Goal: Information Seeking & Learning: Learn about a topic

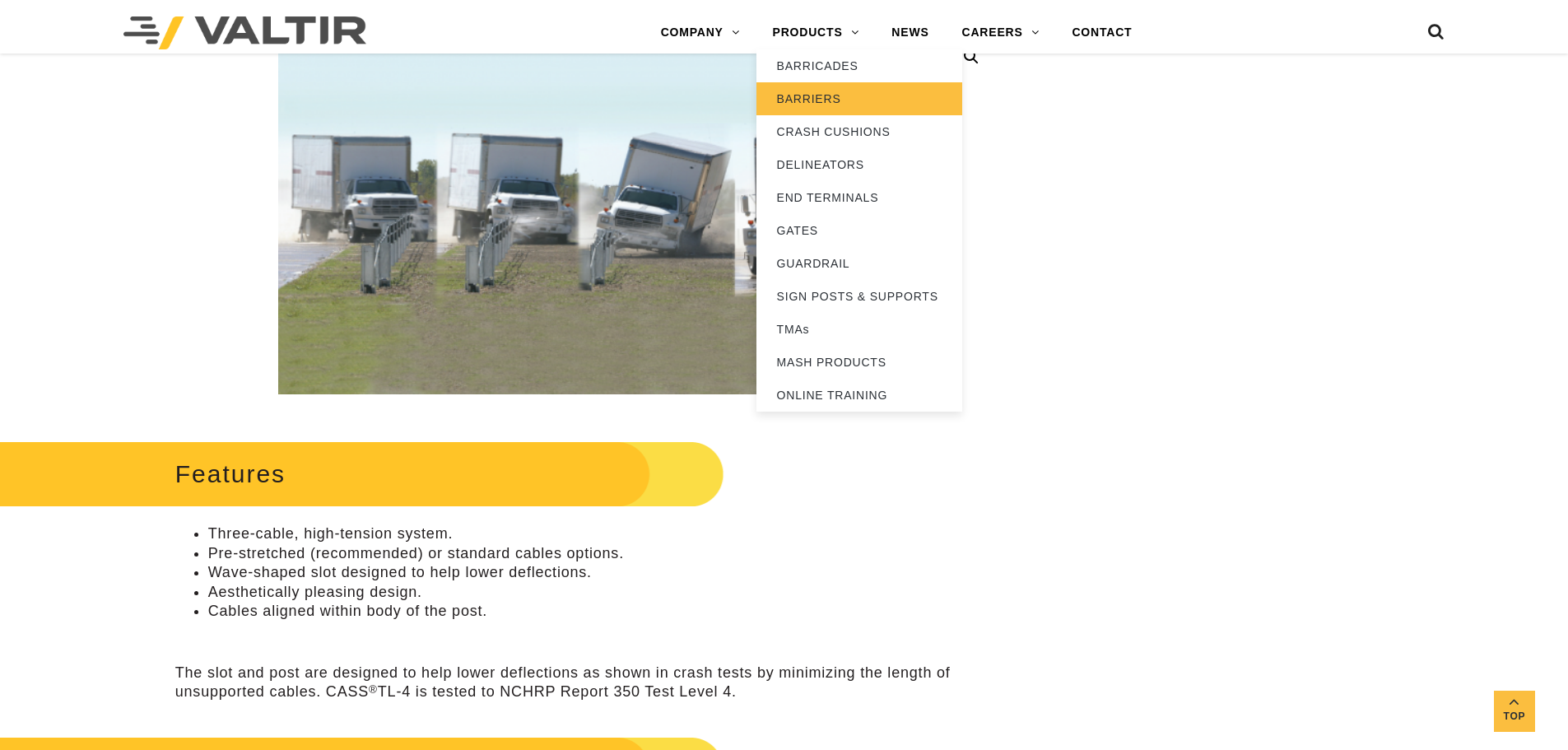
click at [832, 90] on link "BARRIERS" at bounding box center [860, 99] width 206 height 33
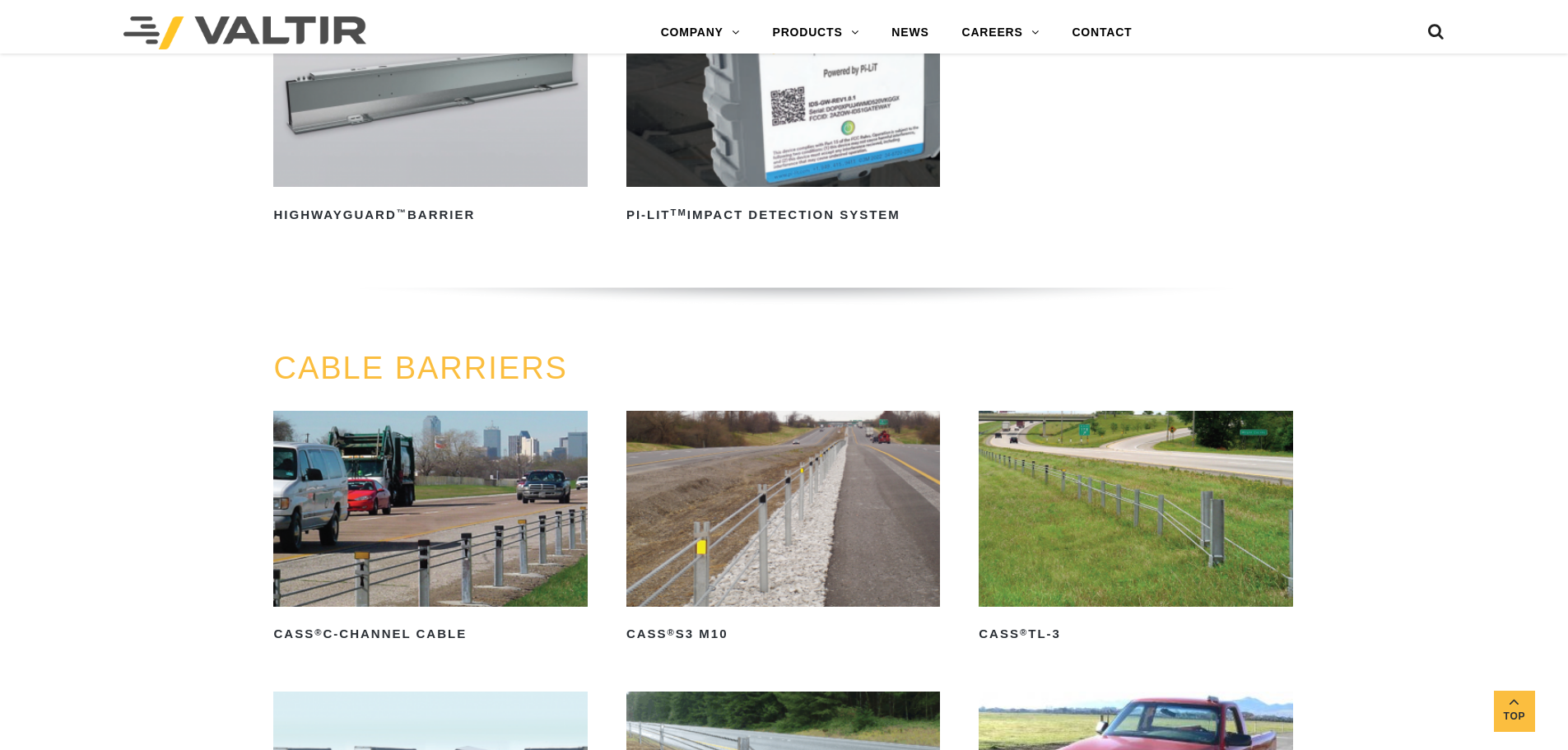
scroll to position [906, 0]
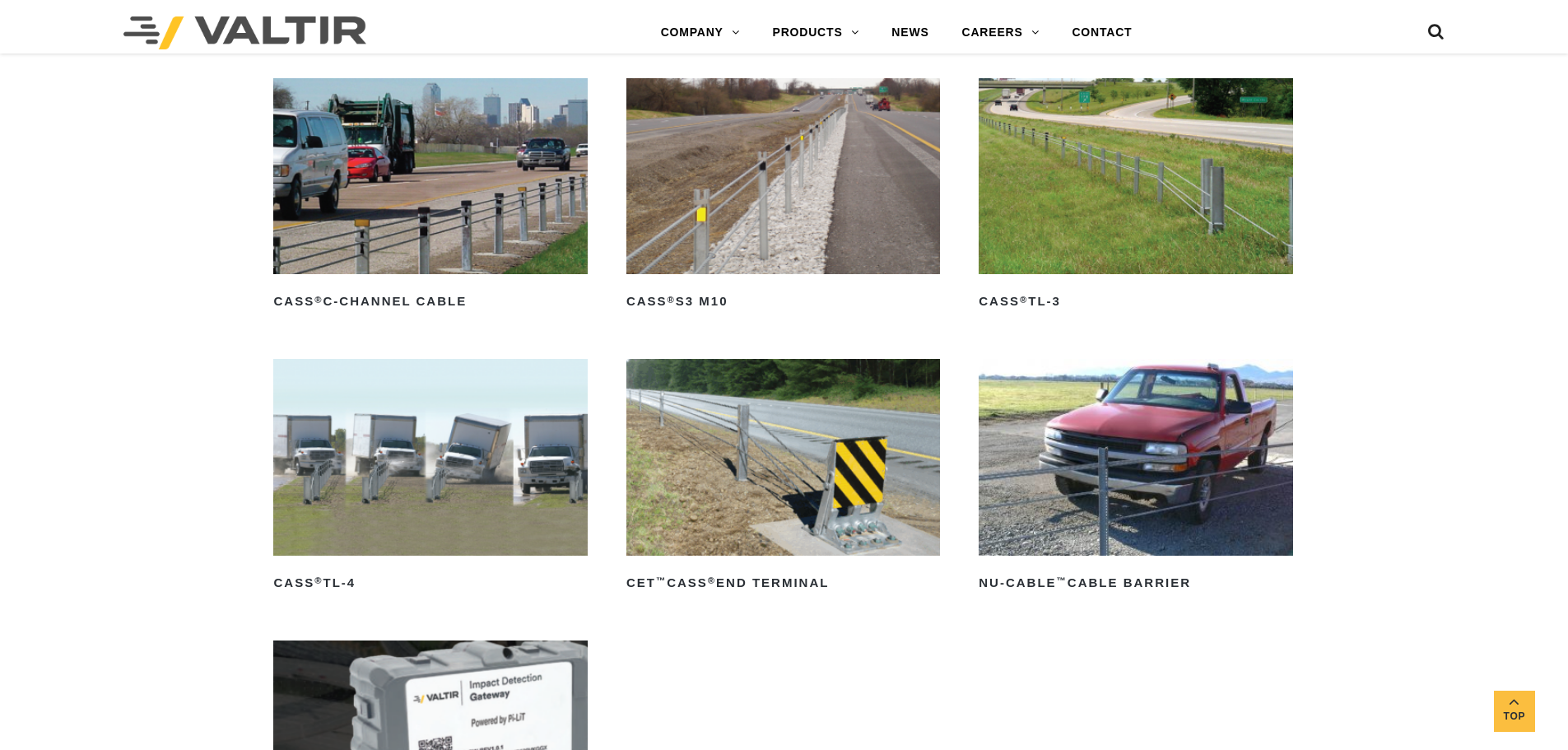
click at [433, 462] on img at bounding box center [430, 457] width 313 height 196
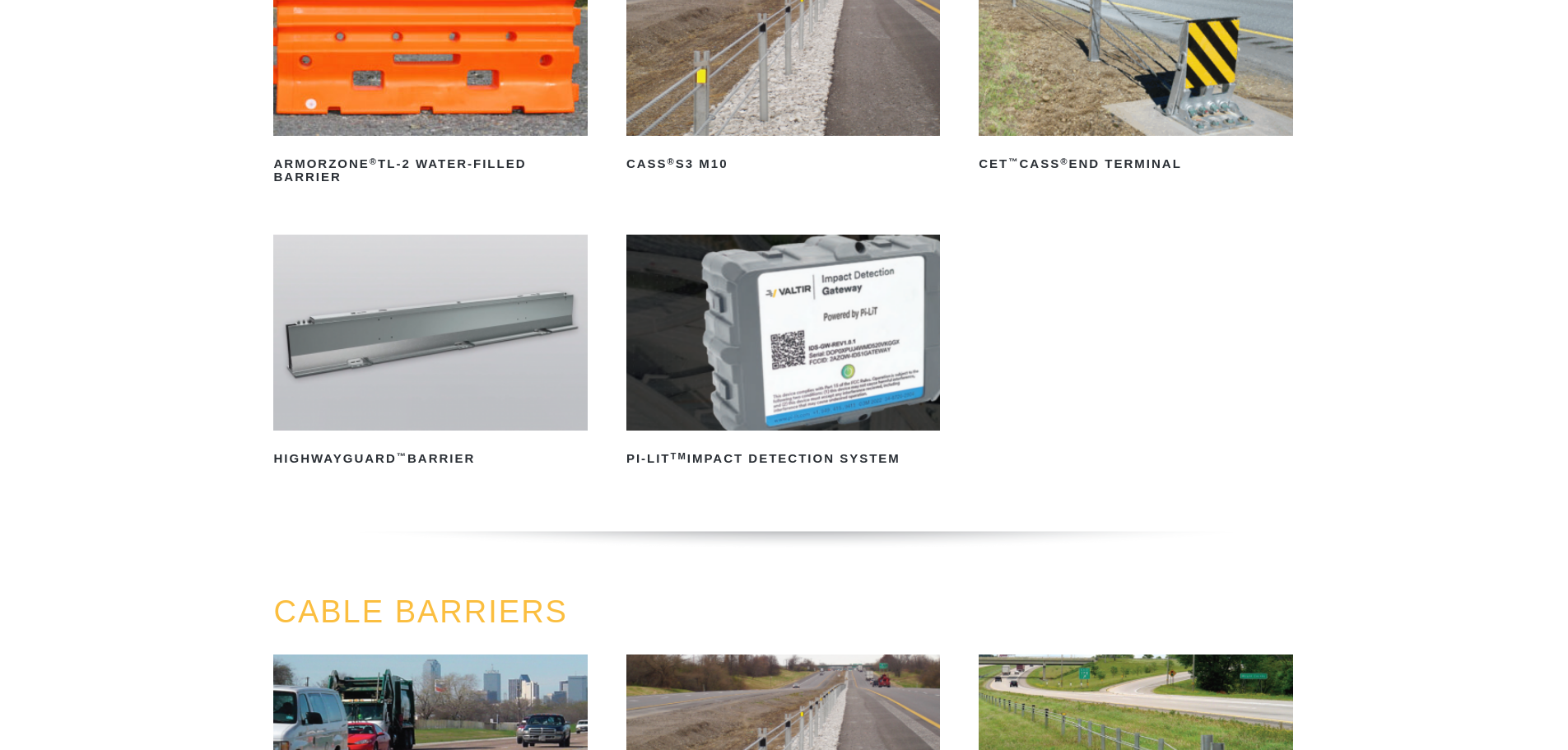
scroll to position [0, 0]
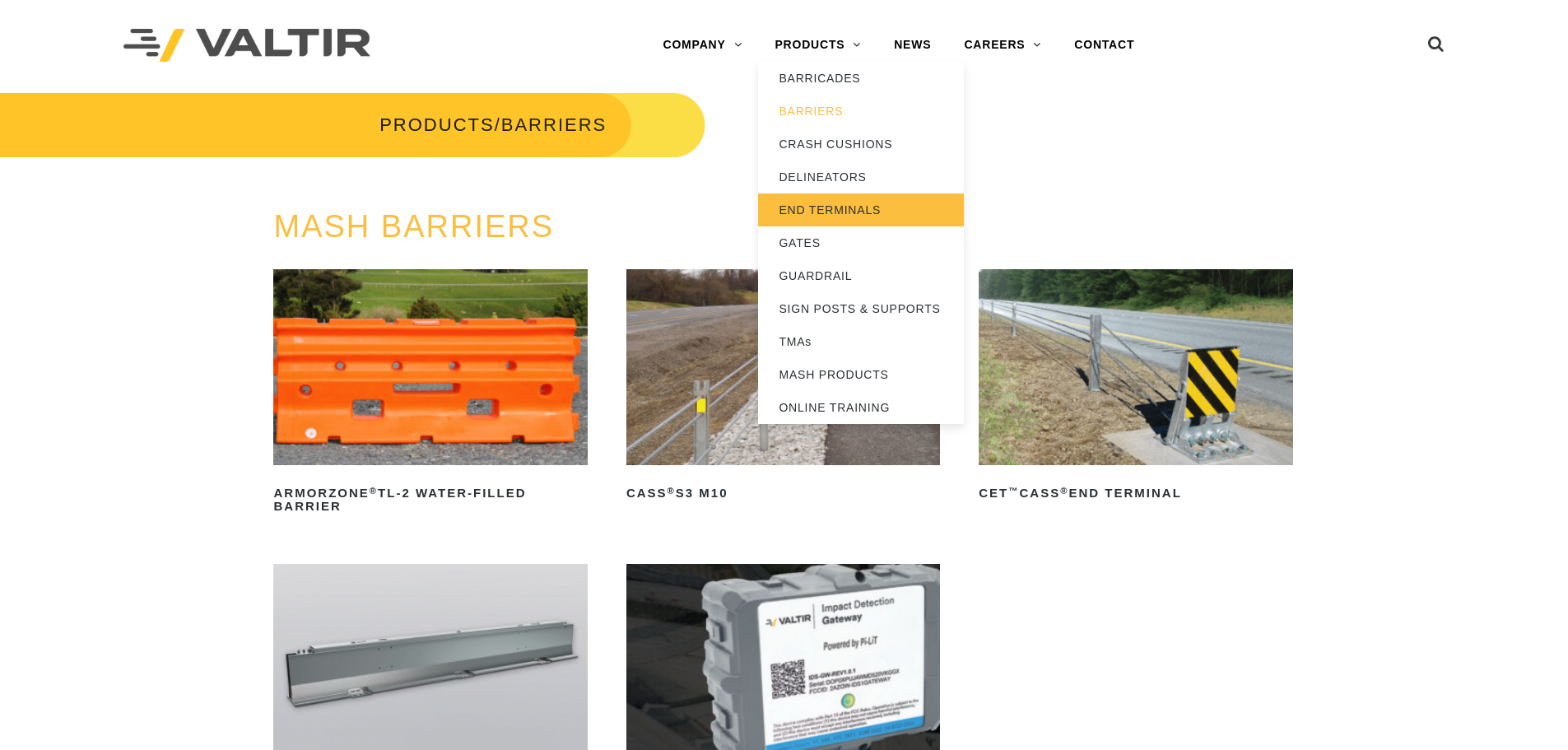
click at [824, 201] on link "END TERMINALS" at bounding box center [861, 210] width 206 height 33
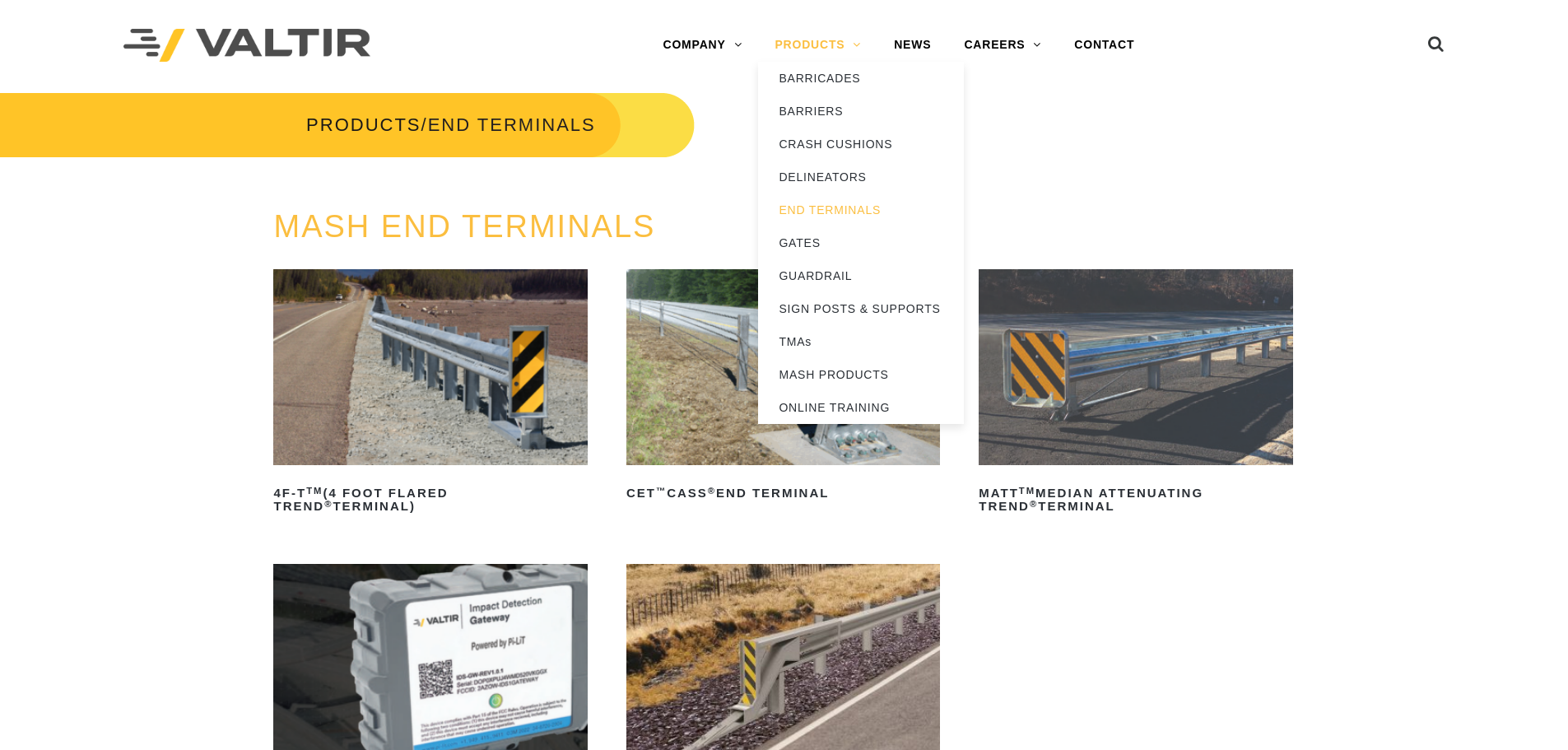
click at [807, 35] on link "PRODUCTS" at bounding box center [817, 45] width 119 height 33
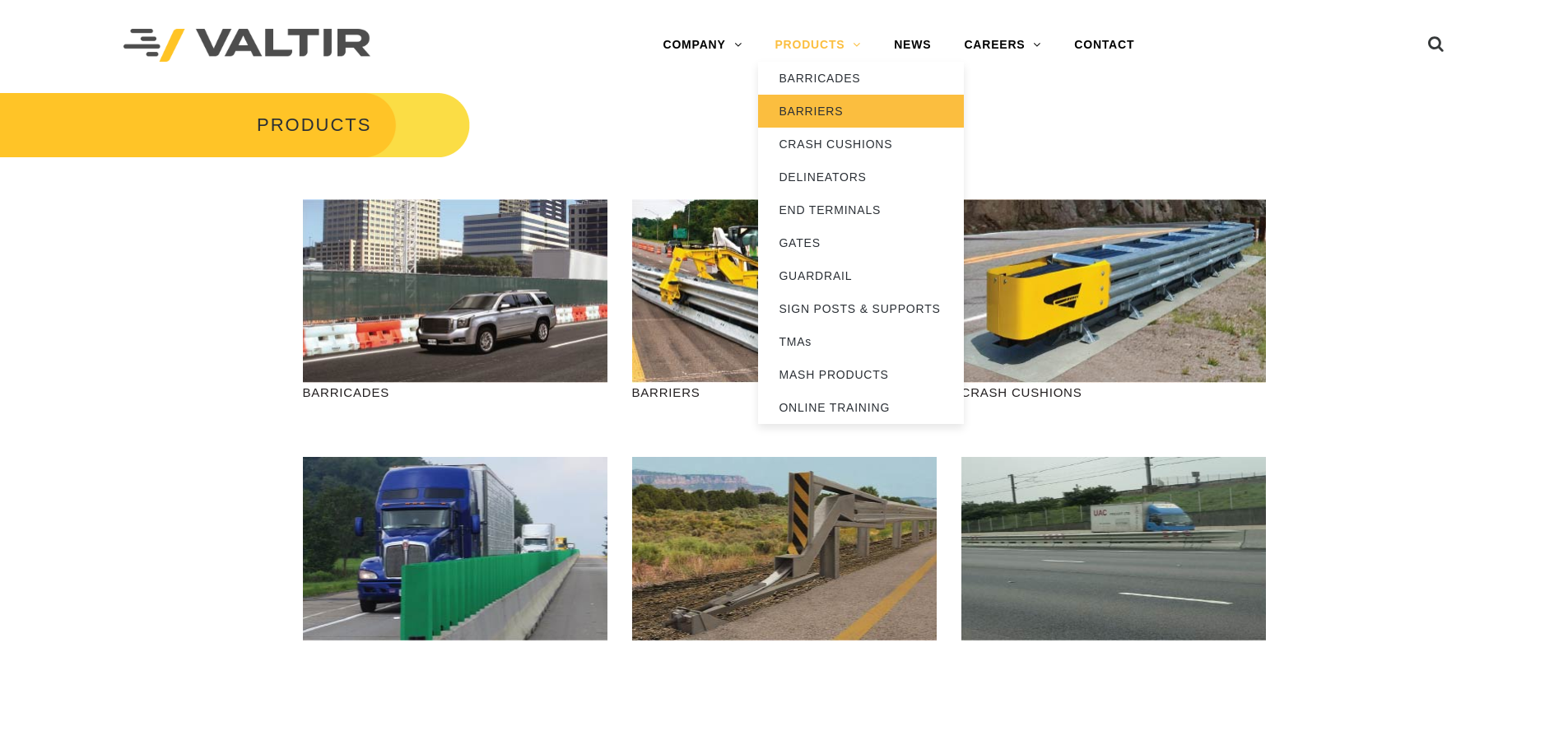
click at [822, 106] on link "BARRIERS" at bounding box center [861, 111] width 206 height 33
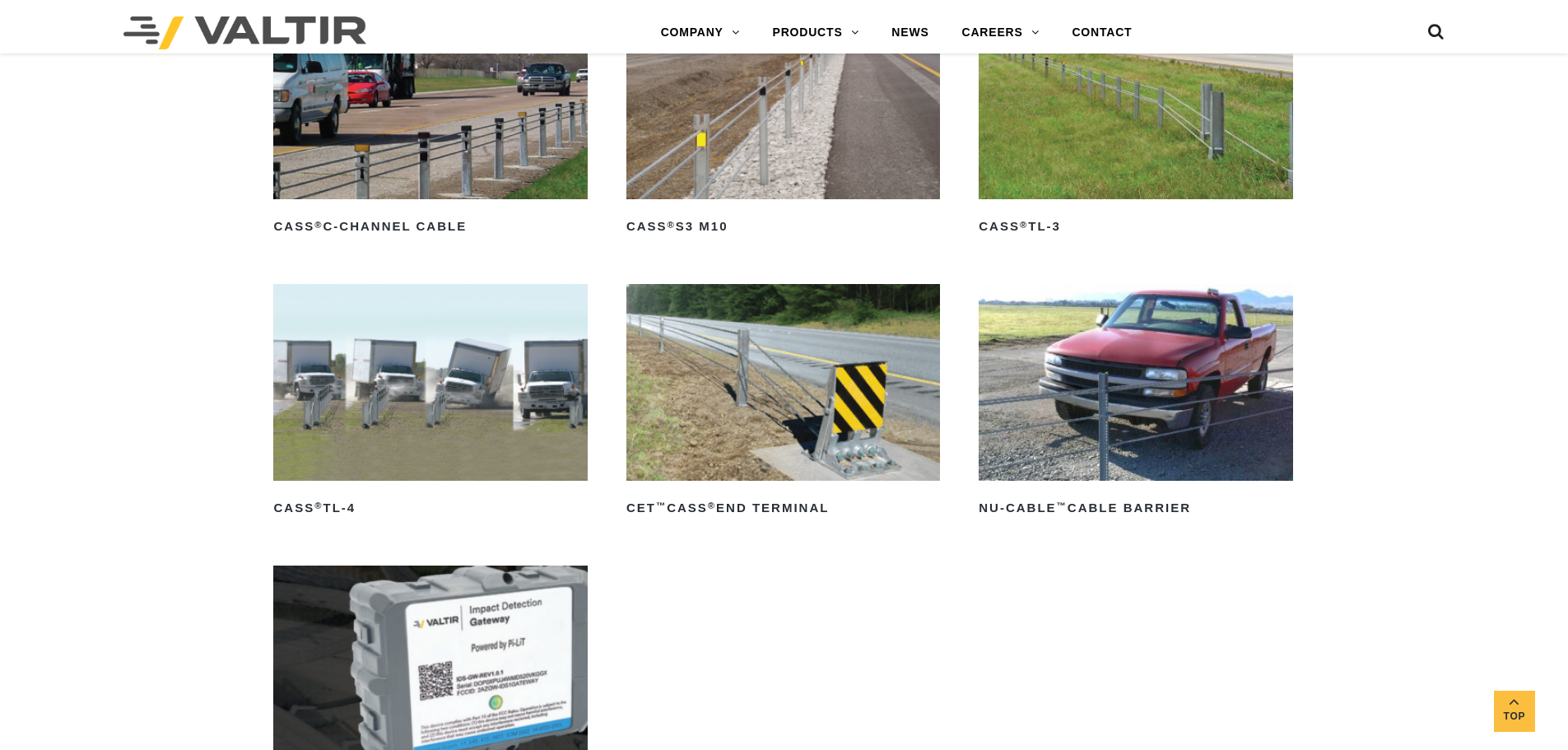
scroll to position [988, 0]
